Goal: Task Accomplishment & Management: Manage account settings

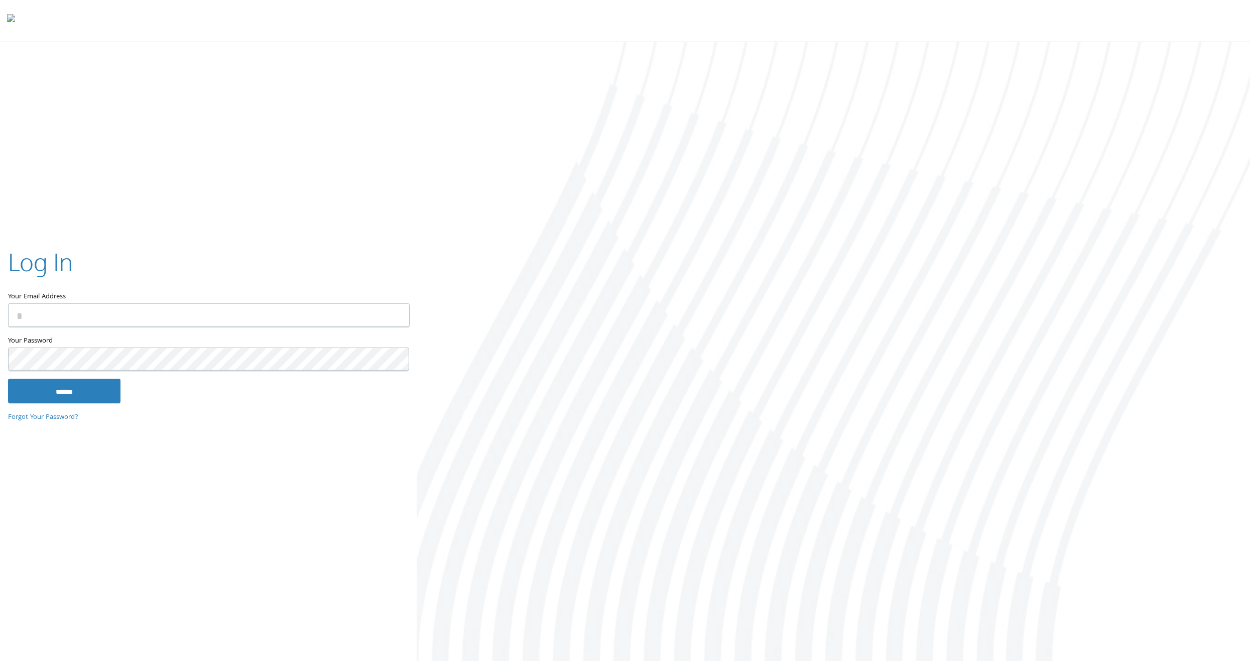
type input "**********"
click at [393, 315] on keeper-lock "Open Keeper Popup" at bounding box center [395, 315] width 12 height 12
type input "**********"
click at [79, 388] on input "******" at bounding box center [64, 391] width 112 height 24
